Goal: Information Seeking & Learning: Check status

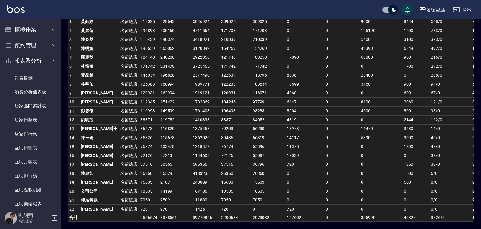
scroll to position [182, 0]
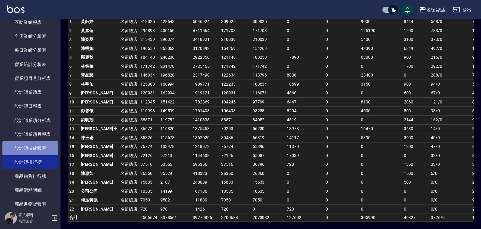
click at [35, 155] on link "設計師抽成報表" at bounding box center [30, 148] width 56 height 14
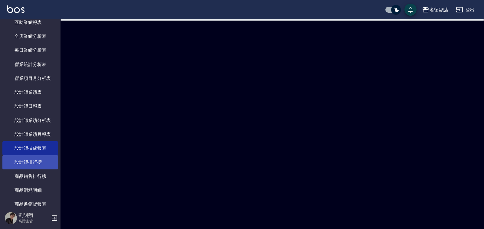
click at [35, 163] on link "設計師排行榜" at bounding box center [30, 162] width 56 height 14
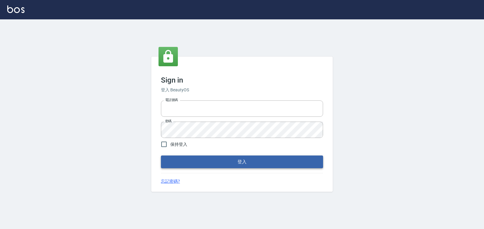
type input "0938245198"
click at [215, 162] on button "登入" at bounding box center [242, 162] width 162 height 13
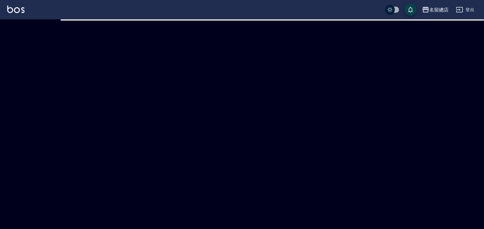
checkbox input "true"
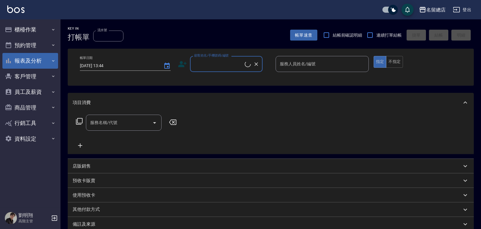
click at [37, 60] on button "報表及分析" at bounding box center [30, 61] width 56 height 16
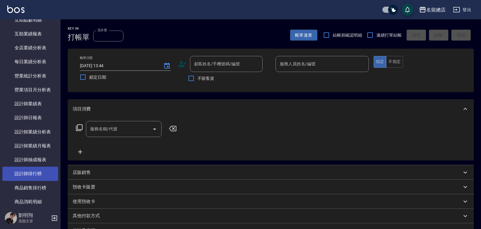
scroll to position [182, 0]
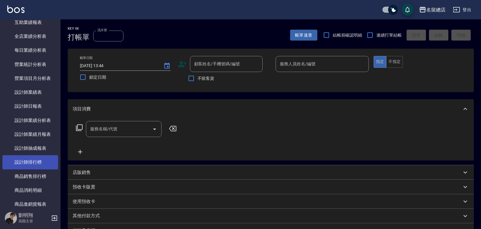
click at [39, 159] on link "設計師排行榜" at bounding box center [30, 162] width 56 height 14
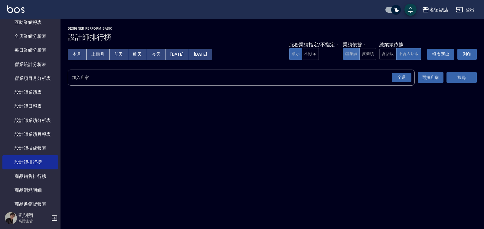
click at [359, 51] on button "虛業績" at bounding box center [351, 54] width 17 height 12
click at [371, 56] on button "實業績" at bounding box center [368, 54] width 17 height 12
click at [397, 78] on div "全選" at bounding box center [401, 77] width 19 height 9
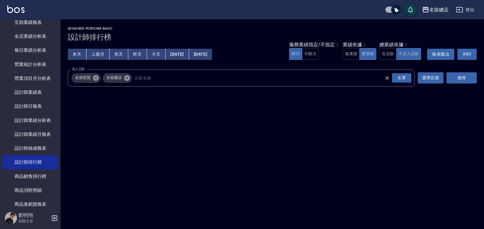
click at [478, 78] on div "名留總店 2025-08-01 - 2025-08-24 設計師排行榜 列印時間： 2025-08-24-13:45 Designer Perform Bas…" at bounding box center [273, 57] width 424 height 77
click at [475, 79] on button "搜尋" at bounding box center [462, 77] width 30 height 11
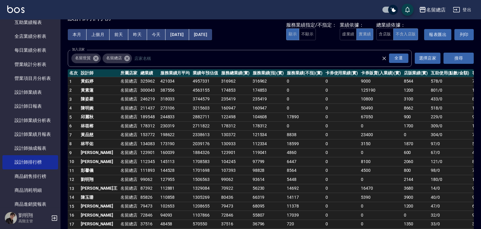
scroll to position [30, 0]
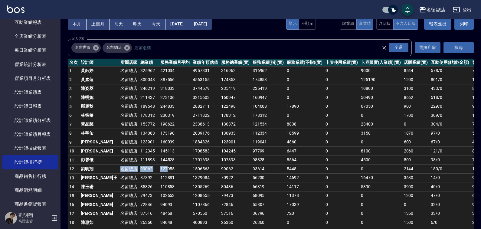
drag, startPoint x: 101, startPoint y: 168, endPoint x: 150, endPoint y: 166, distance: 48.2
click at [150, 166] on tr "12 劉明翔 名留總店 99062 127955 1506563 99062 93614 5448 0 0 2144 180 / 0 103" at bounding box center [277, 169] width 419 height 9
click at [166, 167] on td "127955" at bounding box center [175, 169] width 33 height 9
